Goal: Transaction & Acquisition: Purchase product/service

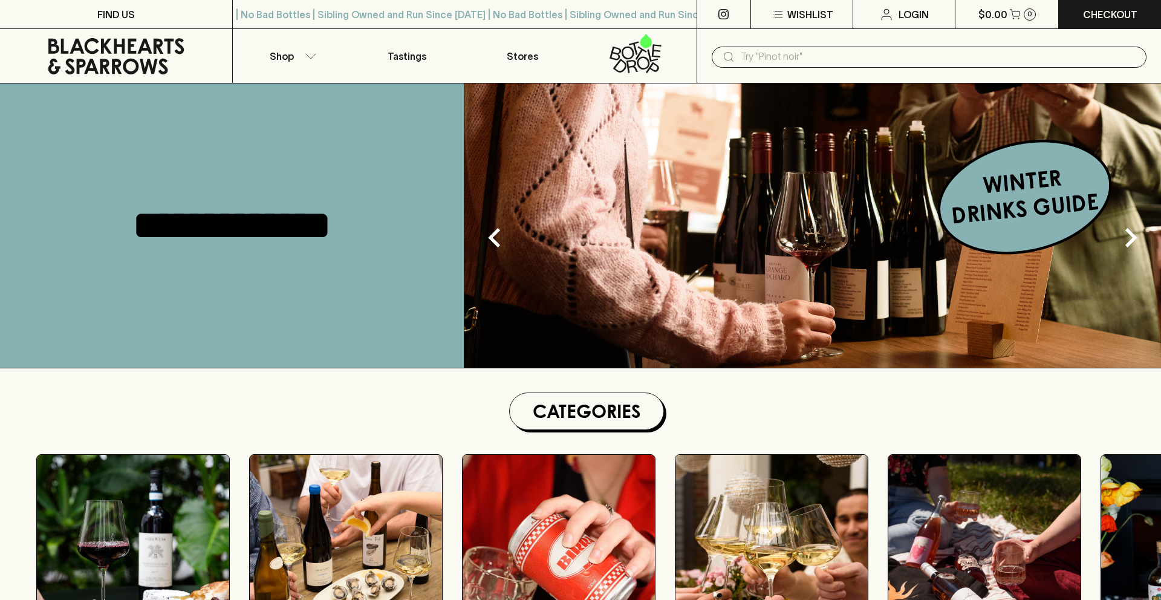
click at [773, 65] on input "text" at bounding box center [939, 56] width 396 height 19
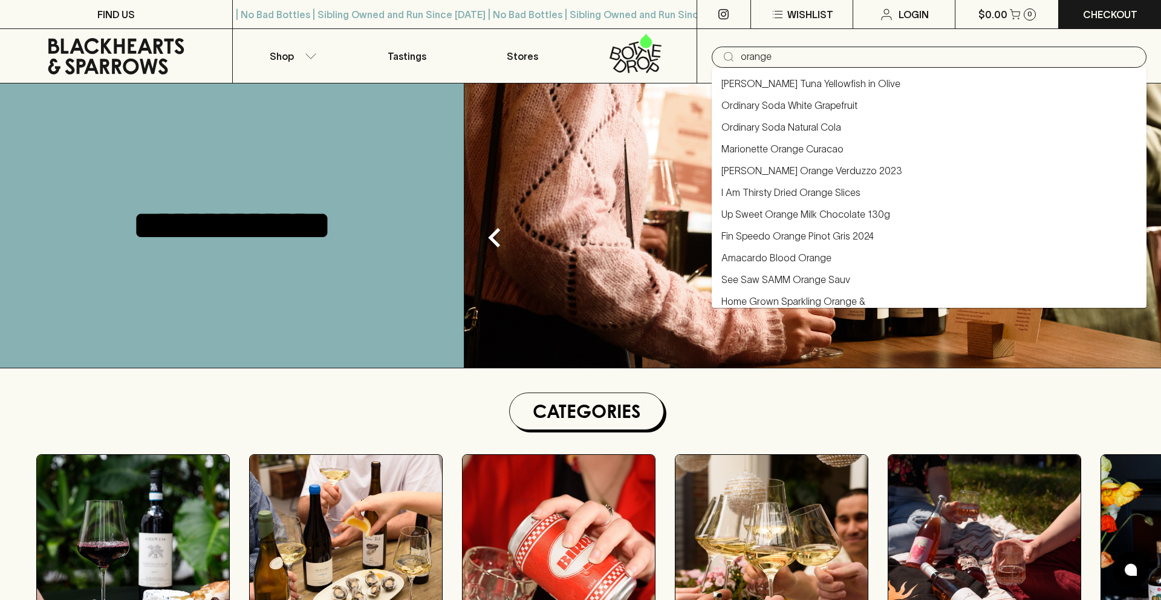
type input "orange"
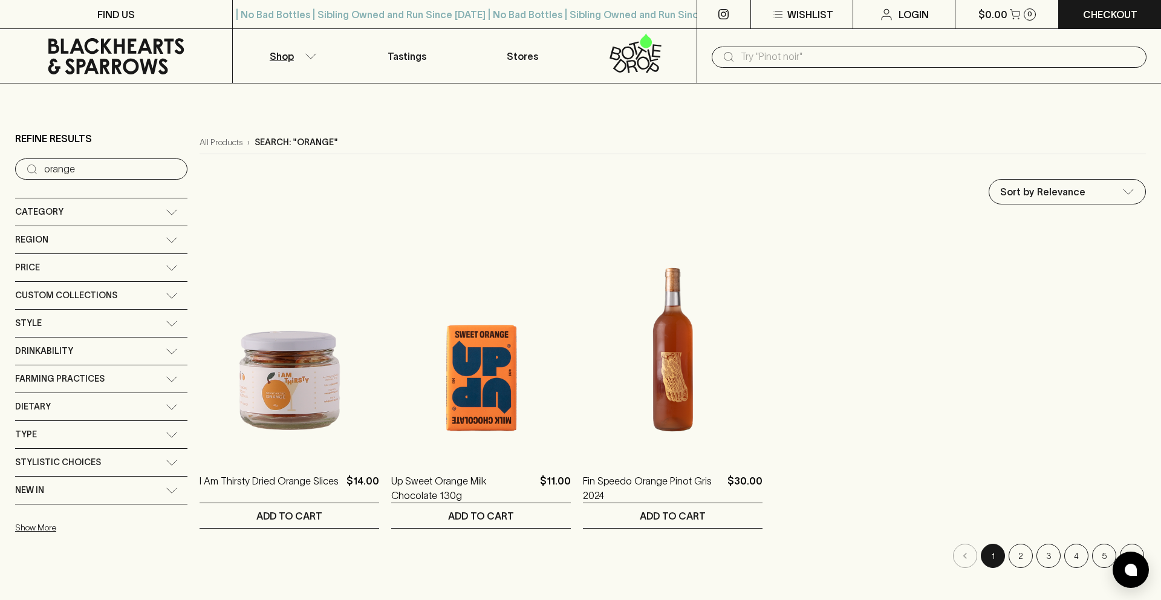
click at [768, 57] on input "text" at bounding box center [939, 56] width 396 height 19
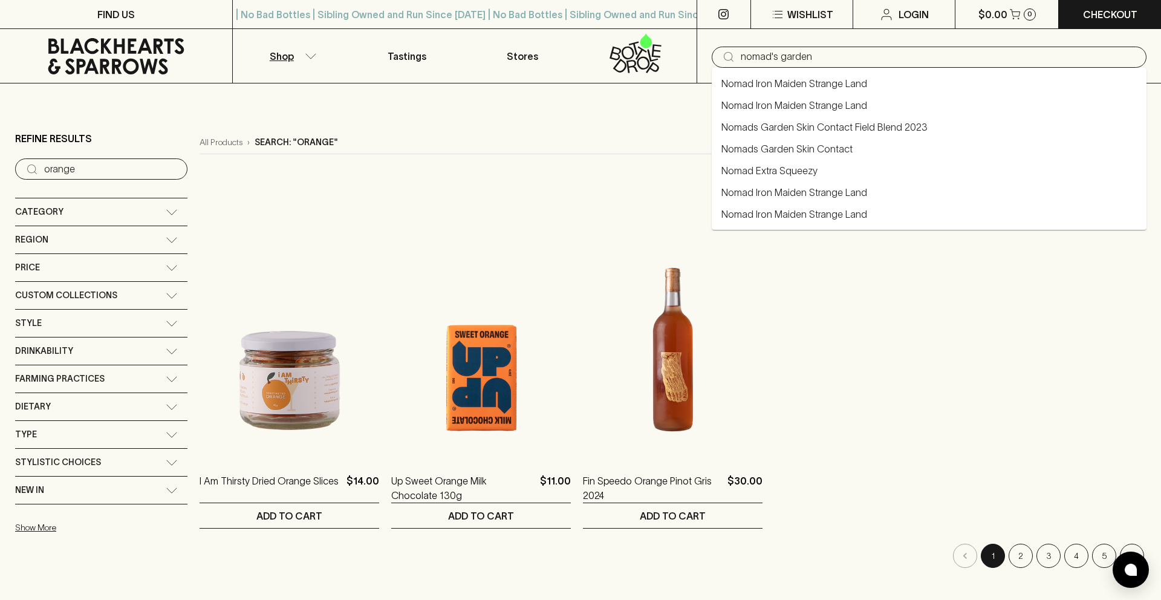
type input "nomad's garden"
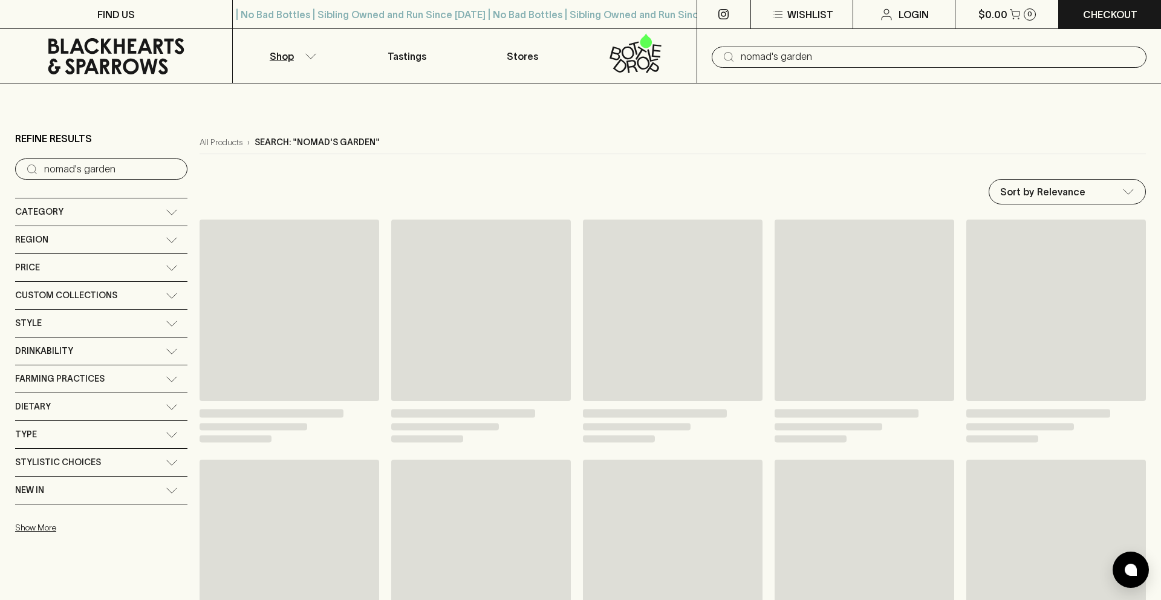
type input "nomad's garden"
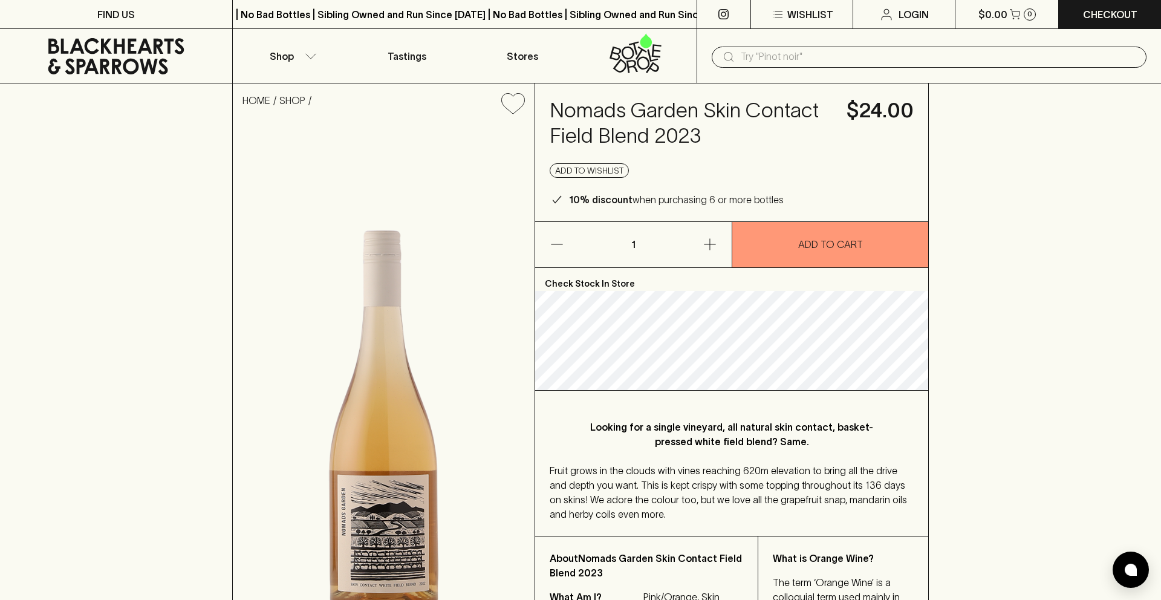
click at [352, 435] on img at bounding box center [384, 400] width 302 height 553
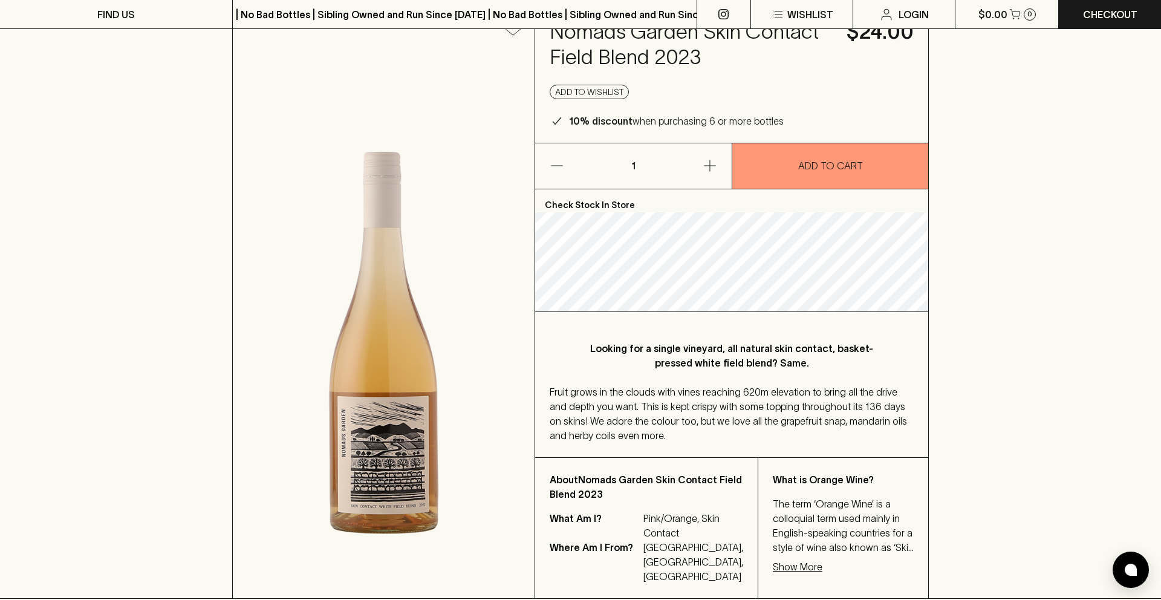
scroll to position [89, 0]
